Goal: Information Seeking & Learning: Learn about a topic

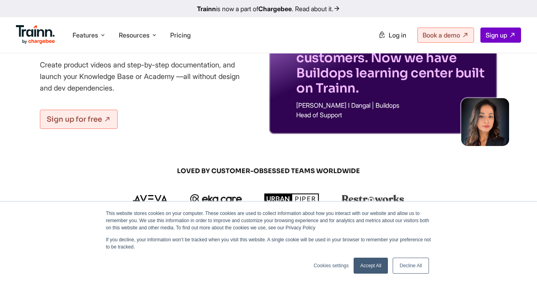
scroll to position [99, 0]
click at [369, 265] on link "Accept All" at bounding box center [371, 266] width 35 height 16
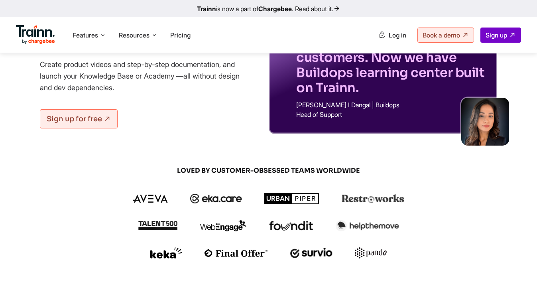
scroll to position [0, 0]
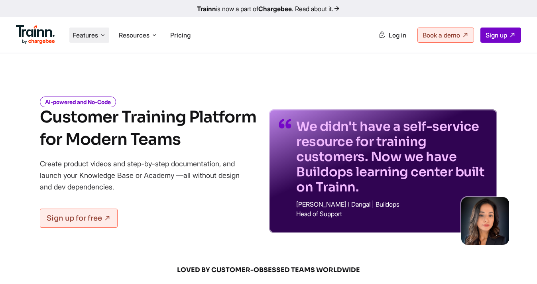
click at [95, 33] on span "Features" at bounding box center [86, 35] width 26 height 9
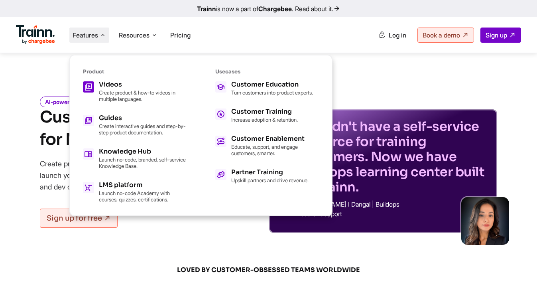
click at [120, 92] on p "Create product & how-to videos in multiple languages." at bounding box center [143, 95] width 88 height 13
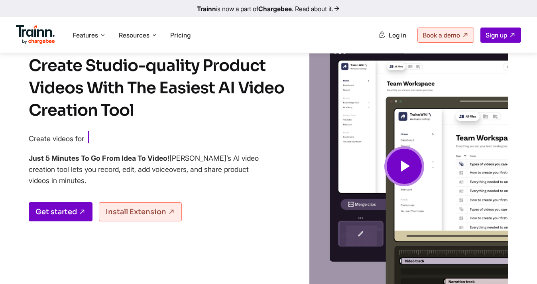
scroll to position [42, 0]
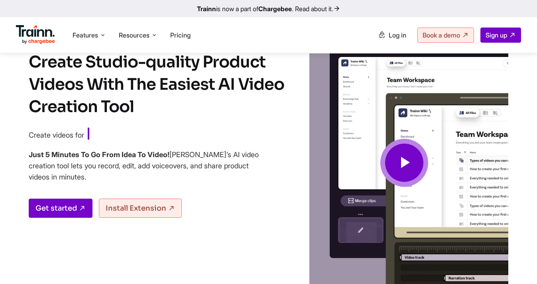
click at [413, 156] on icon at bounding box center [404, 163] width 19 height 27
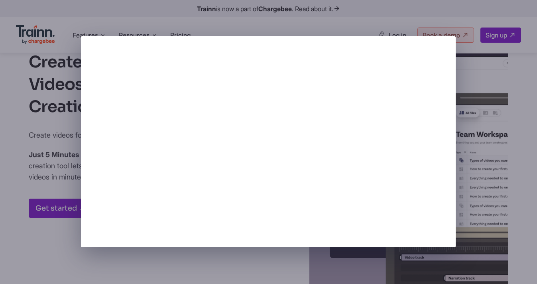
click at [482, 172] on div at bounding box center [268, 142] width 537 height 284
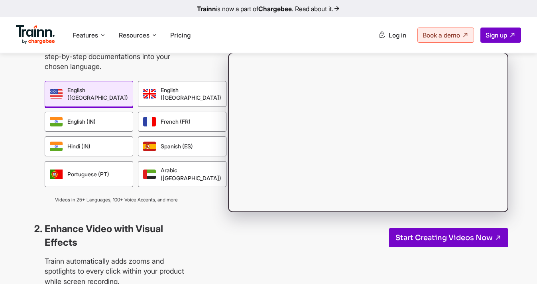
scroll to position [737, 0]
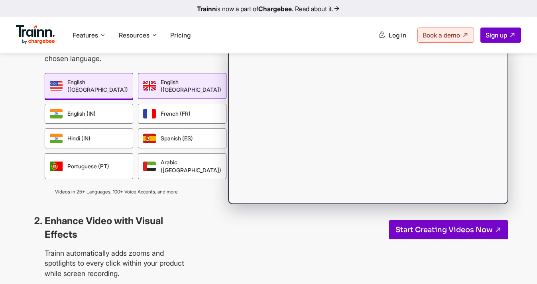
click at [166, 99] on div "English ([GEOGRAPHIC_DATA])" at bounding box center [182, 86] width 89 height 26
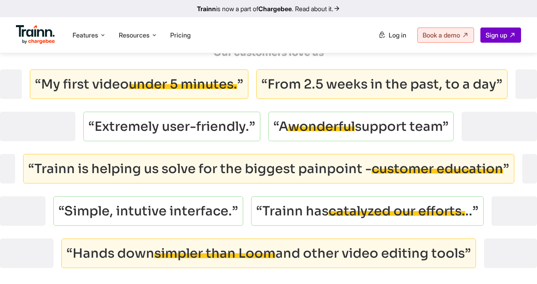
scroll to position [2908, 0]
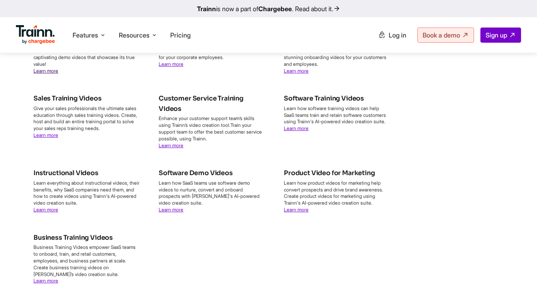
click at [42, 74] on link "Learn more" at bounding box center [46, 71] width 25 height 6
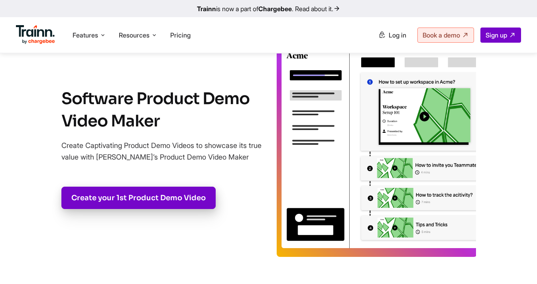
scroll to position [53, 0]
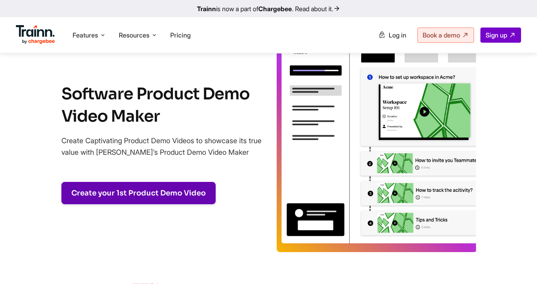
click at [162, 198] on link "Create your 1st Product Demo Video" at bounding box center [138, 193] width 154 height 22
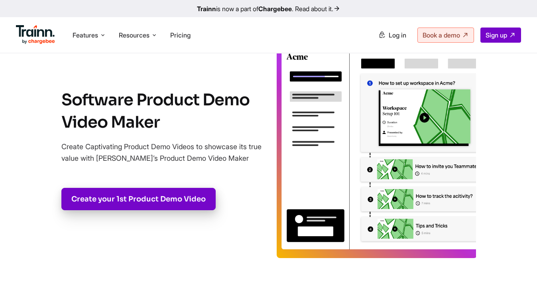
scroll to position [57, 0]
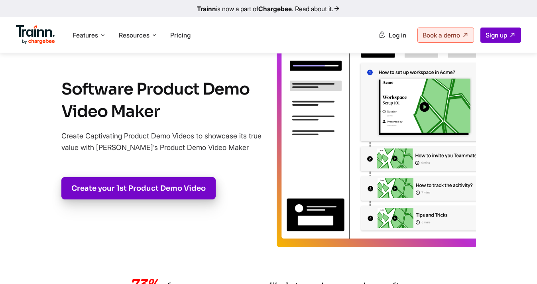
click at [356, 147] on img at bounding box center [377, 137] width 200 height 219
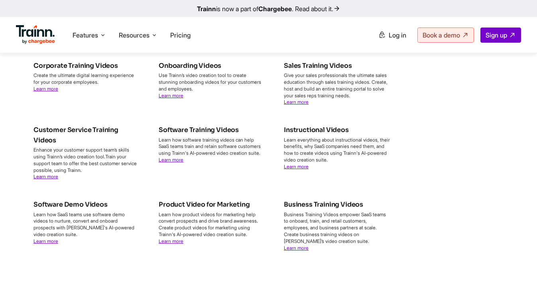
scroll to position [4073, 0]
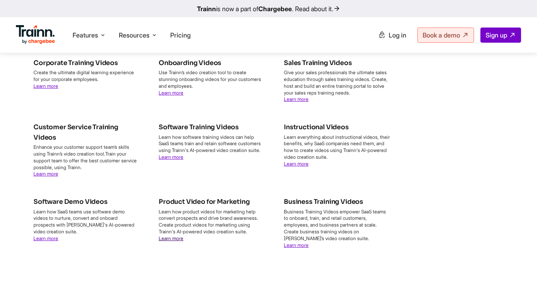
click at [181, 241] on link "Learn more" at bounding box center [171, 238] width 25 height 6
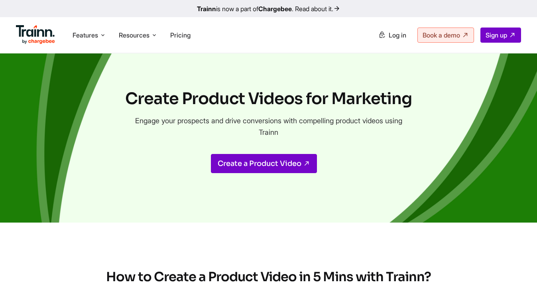
scroll to position [12, 0]
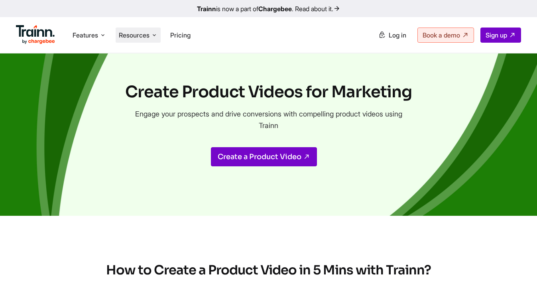
click at [144, 37] on span "Resources" at bounding box center [134, 35] width 31 height 9
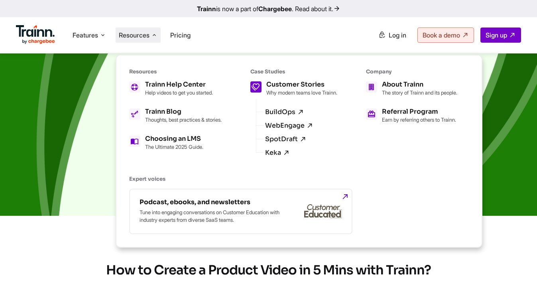
click at [283, 88] on div "Customer Stories Why modern teams love Trainn." at bounding box center [302, 88] width 71 height 14
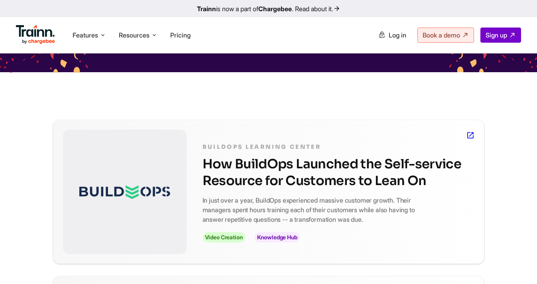
scroll to position [100, 0]
